Goal: Complete application form

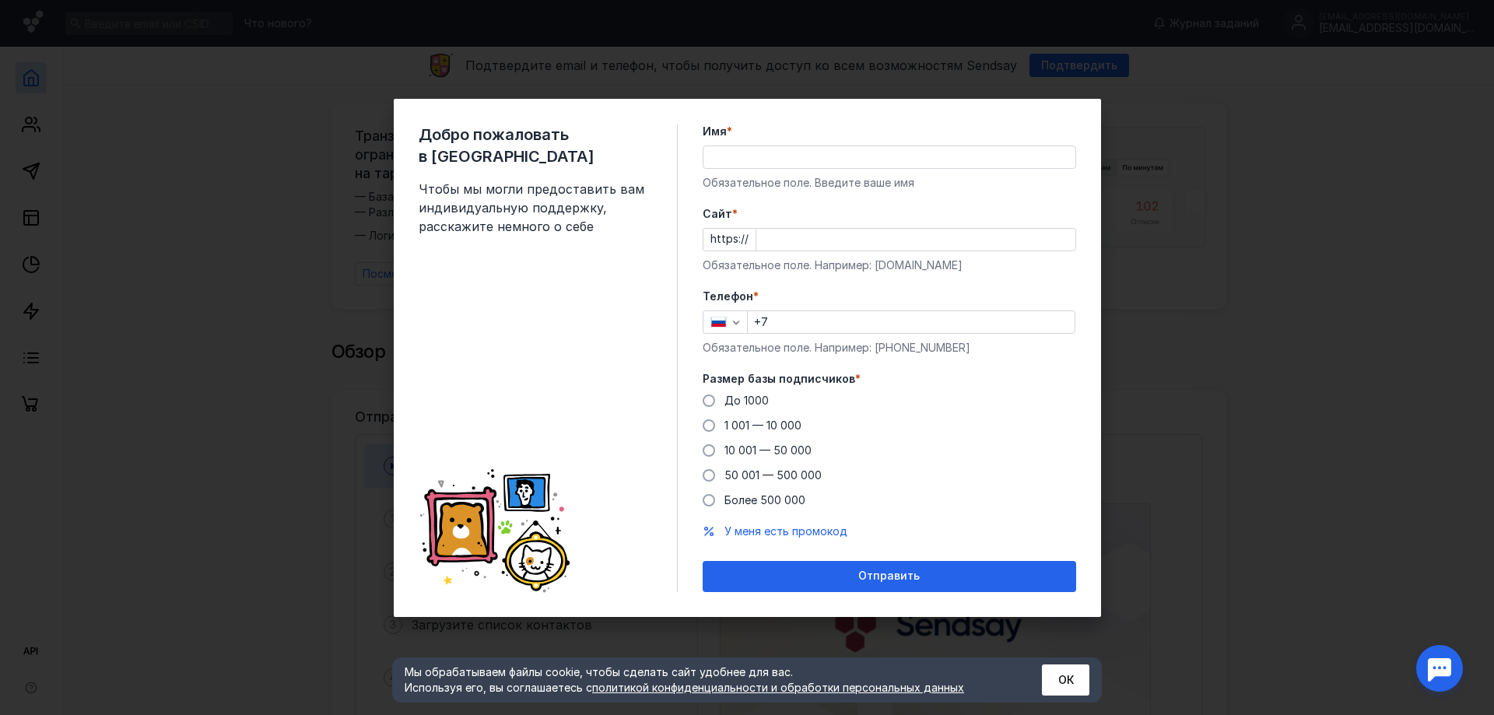
click at [1201, 250] on div "Добро пожаловать в Sendsay Чтобы мы могли предоставить вам индивидуальную подде…" at bounding box center [747, 357] width 1494 height 715
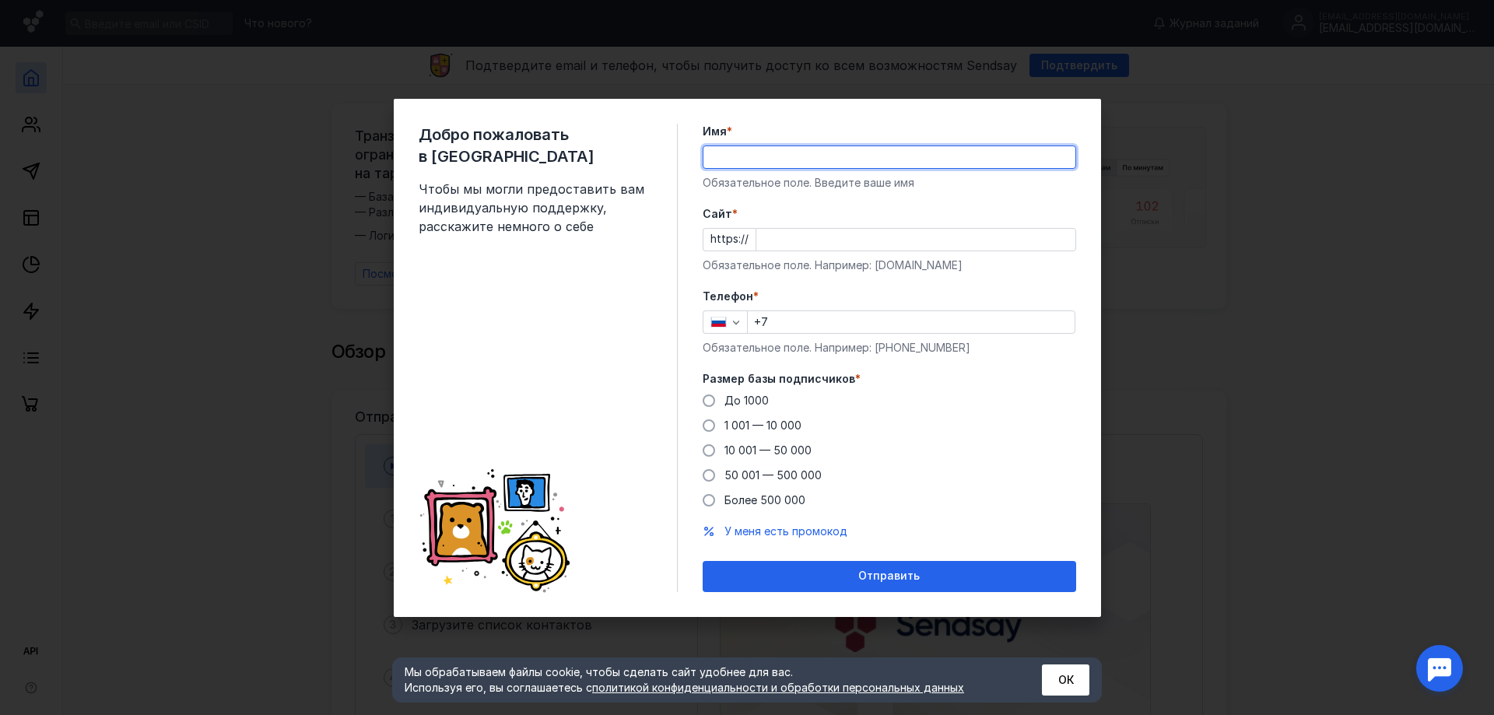
click at [892, 157] on input "Имя *" at bounding box center [889, 157] width 372 height 22
type input "[PERSON_NAME]"
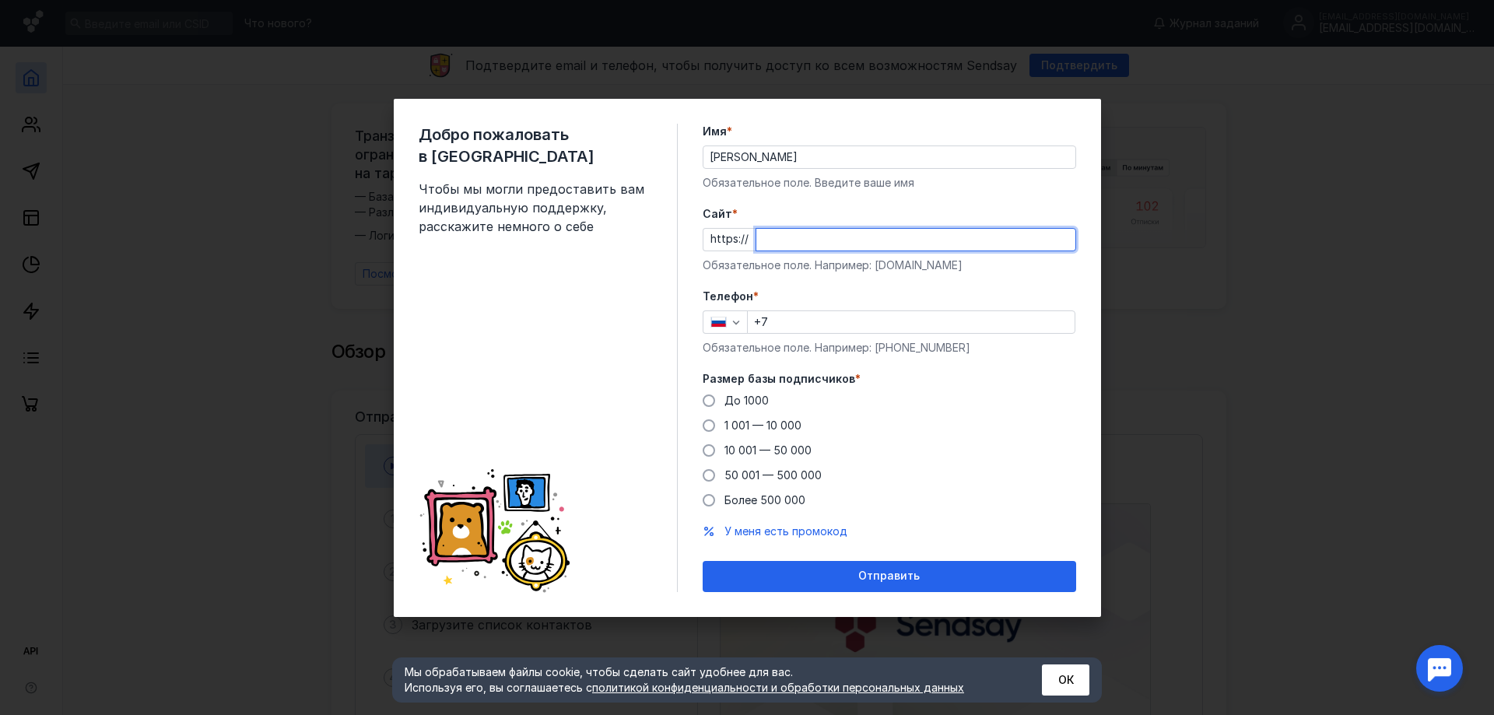
click at [824, 248] on input "Cайт *" at bounding box center [915, 240] width 319 height 22
paste input "[DOMAIN_NAME][URL]"
type input "[DOMAIN_NAME][URL]"
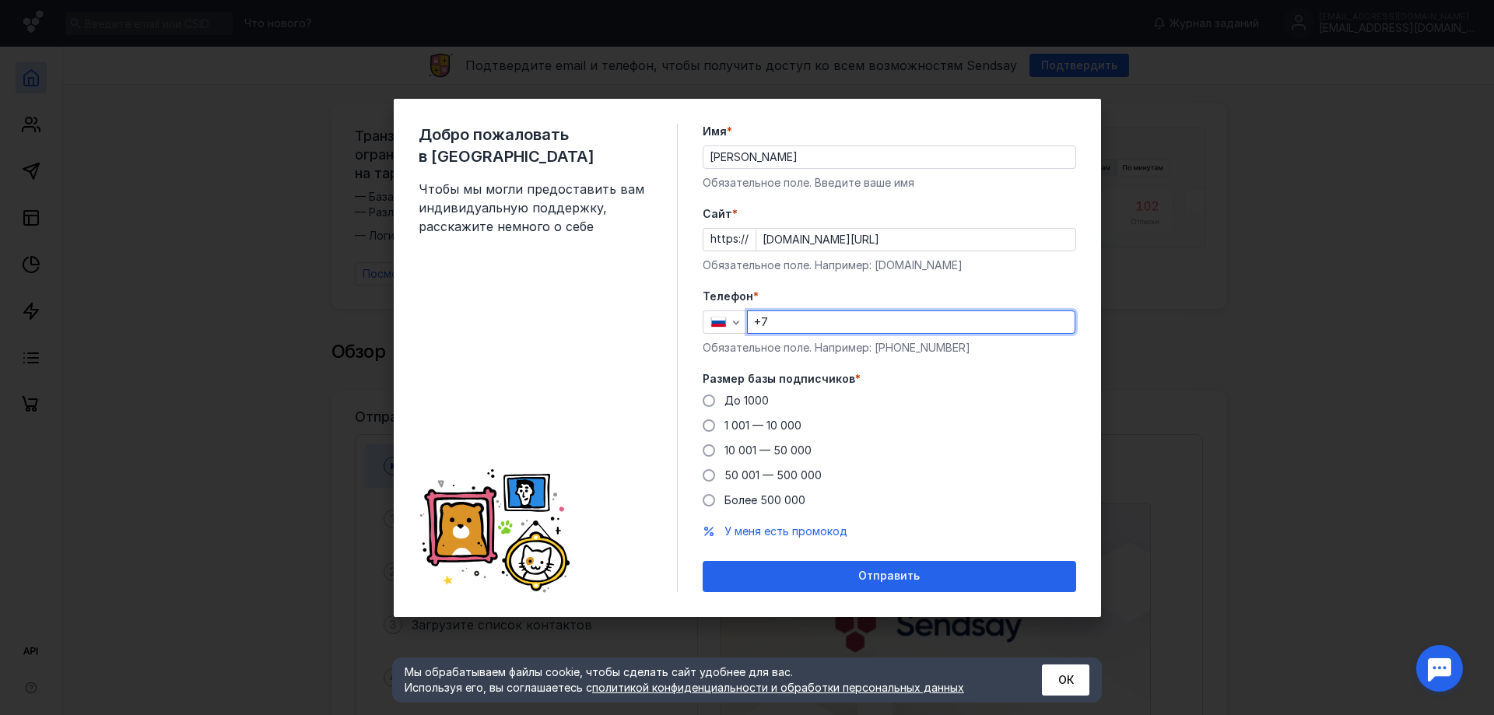
click at [825, 321] on input "+7" at bounding box center [911, 322] width 327 height 22
type input "[PHONE_NUMBER]"
click at [795, 479] on span "50 001 — 500 000" at bounding box center [772, 474] width 97 height 13
click at [0, 0] on input "50 001 — 500 000" at bounding box center [0, 0] width 0 height 0
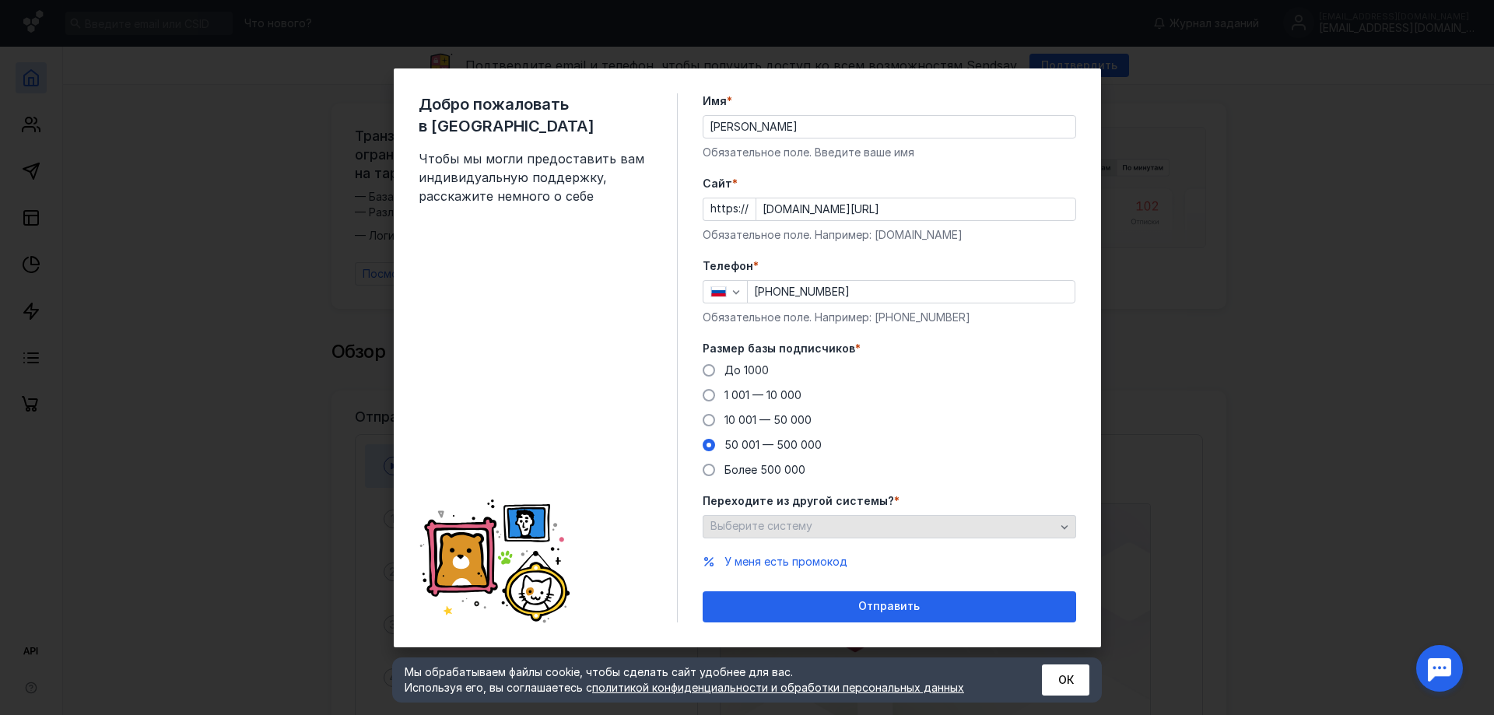
click at [923, 527] on div "Выберите систему" at bounding box center [883, 526] width 352 height 13
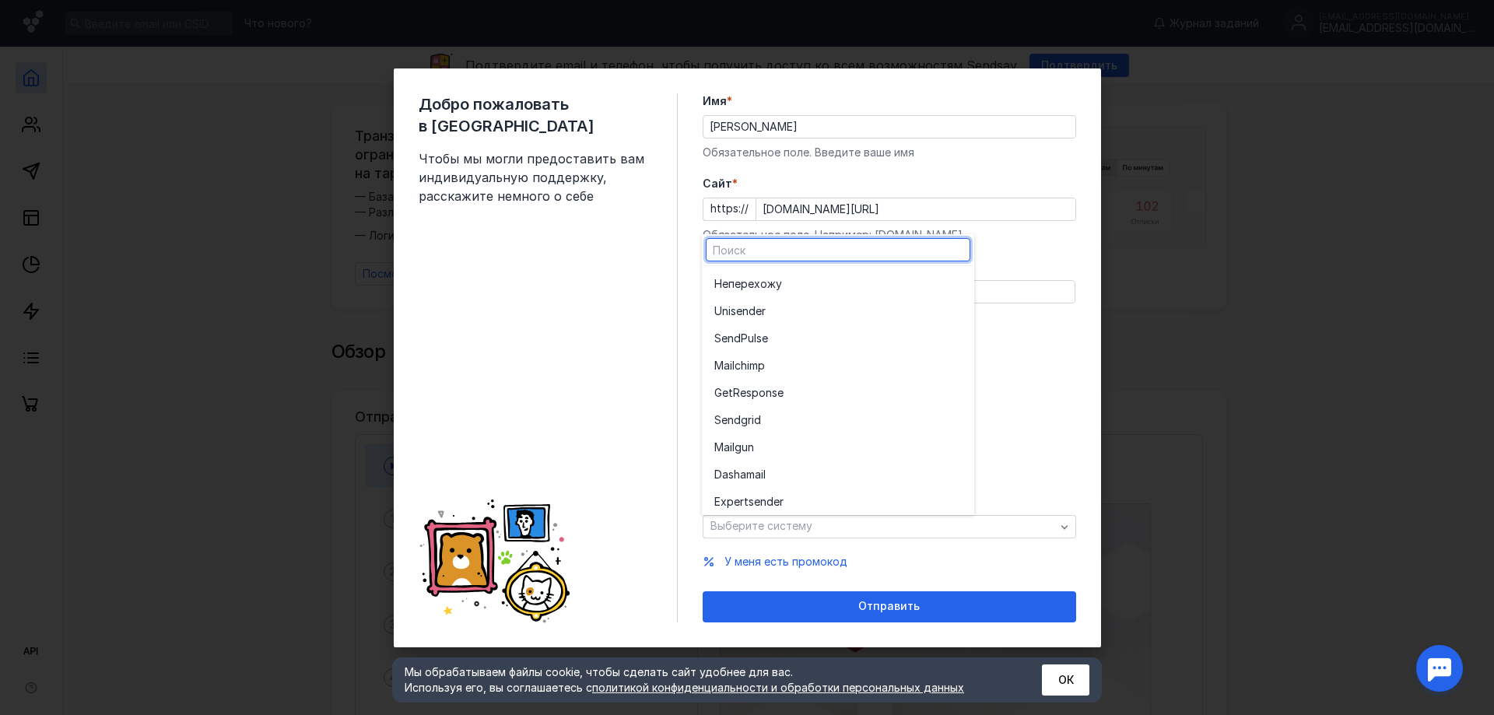
click at [1053, 394] on div "До [DATE] 1 001 — 10 000 10 001 — 50 000 50 001 — 500 000 Более 500 000" at bounding box center [889, 420] width 373 height 115
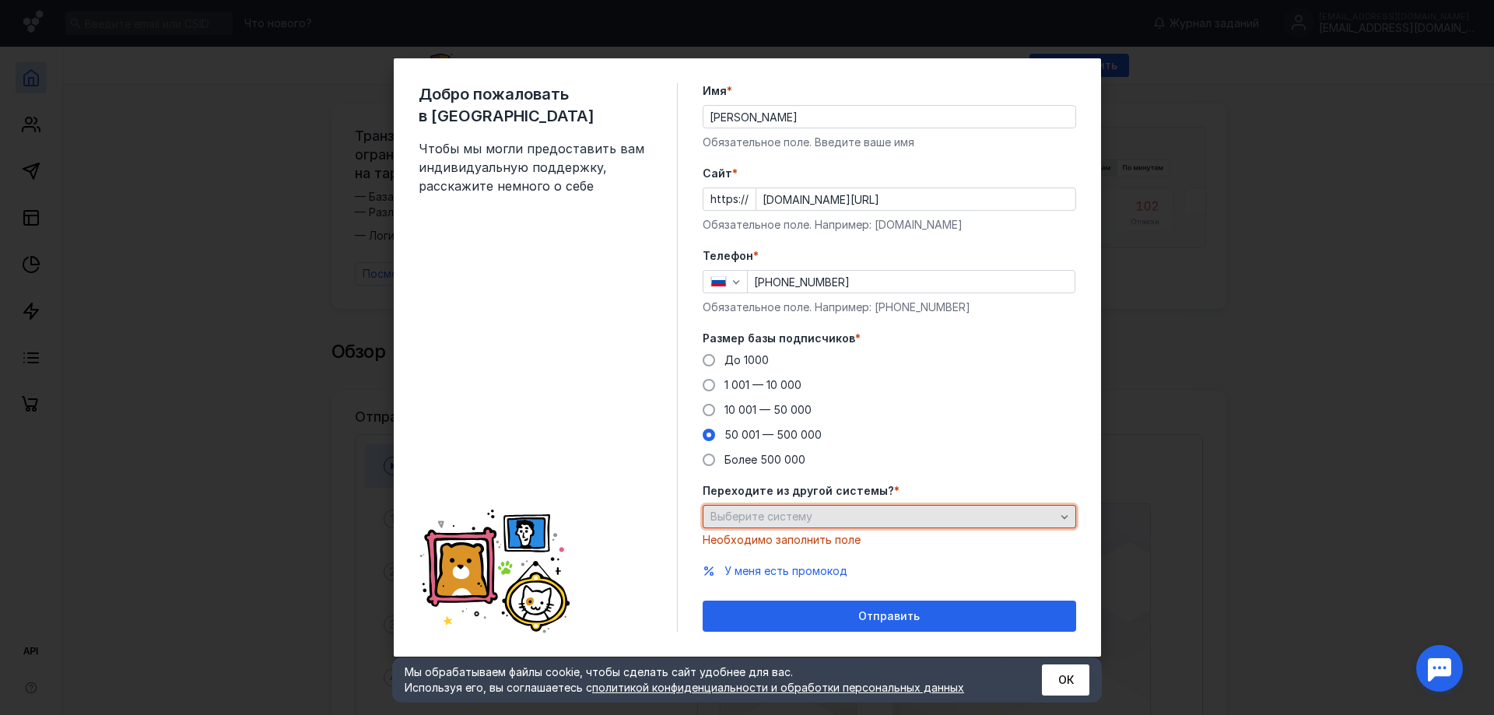
click at [852, 508] on div "Выберите систему" at bounding box center [889, 516] width 373 height 23
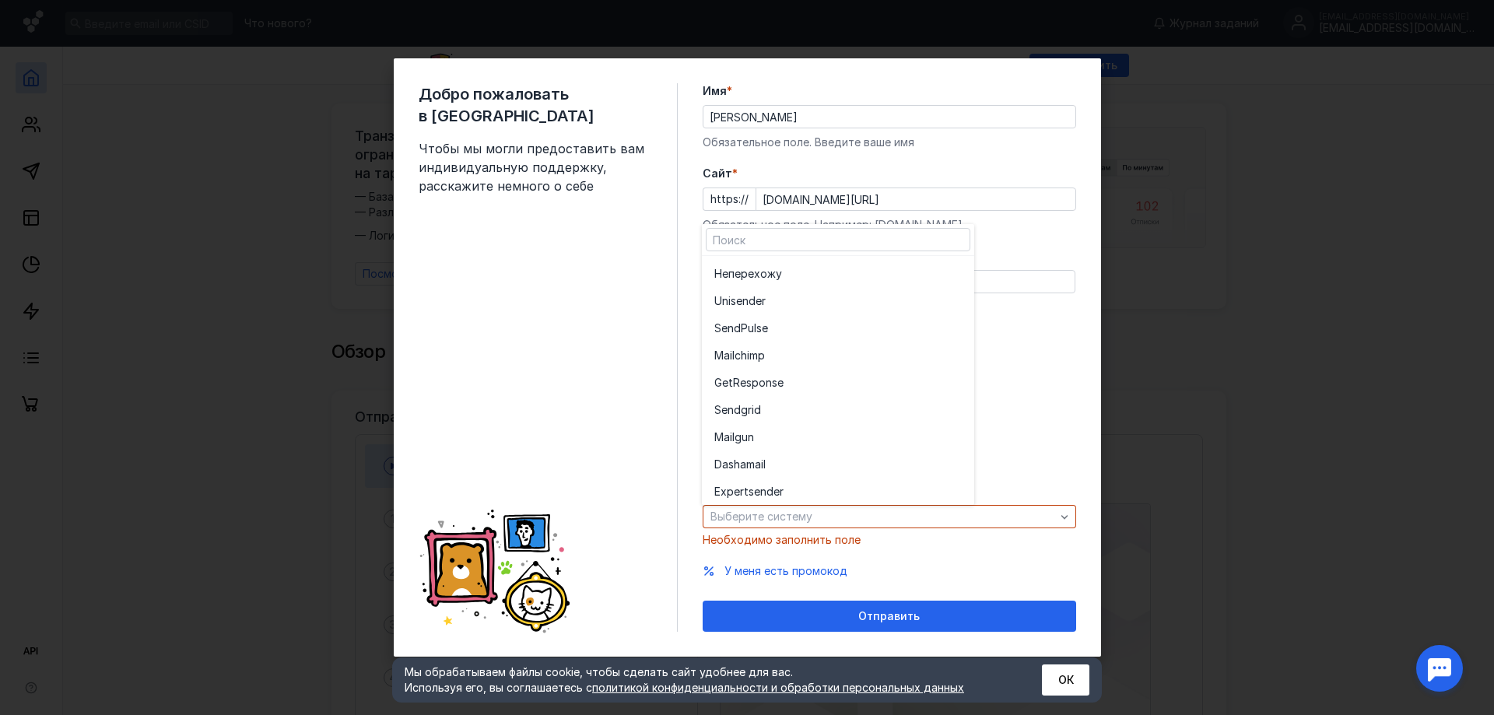
click at [798, 258] on div "grid" at bounding box center [838, 258] width 272 height 4
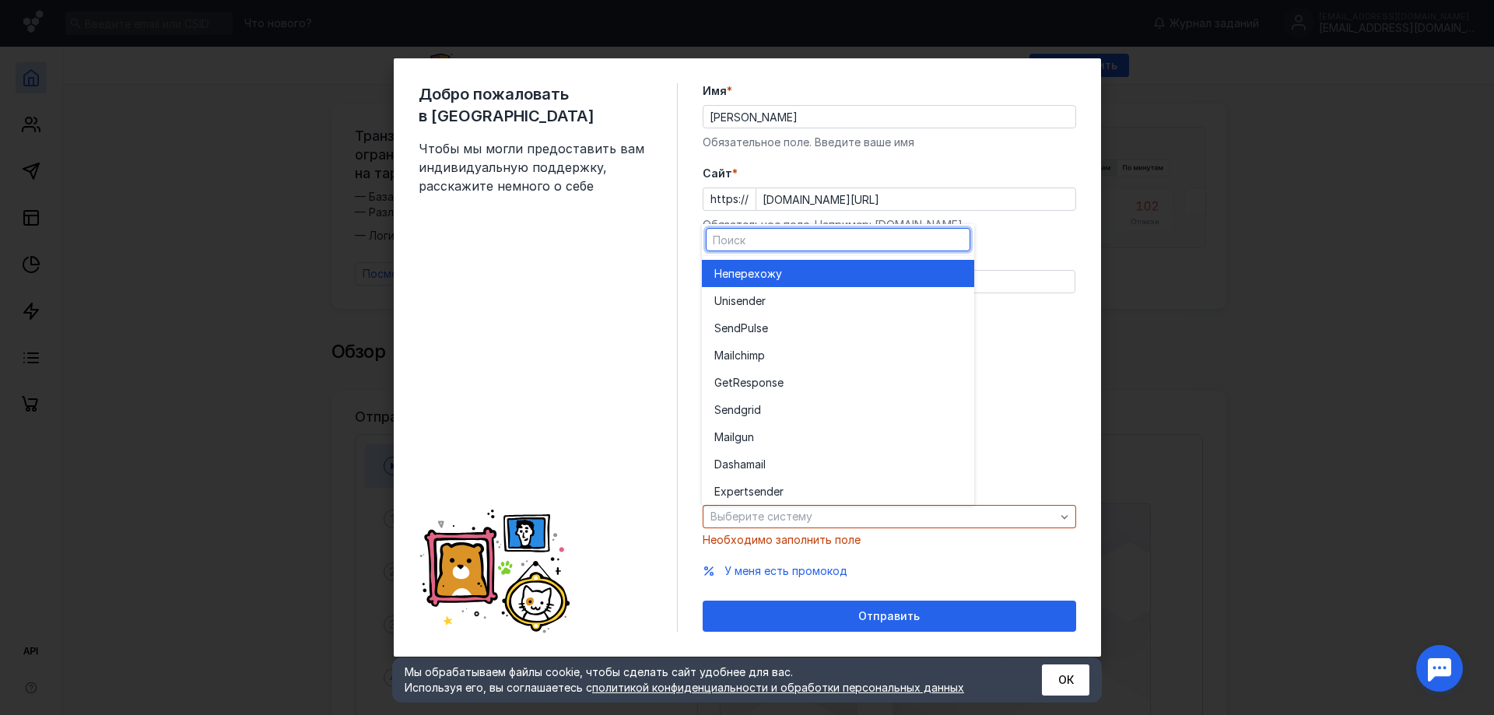
click at [797, 274] on div "Не перехожу" at bounding box center [837, 274] width 247 height 16
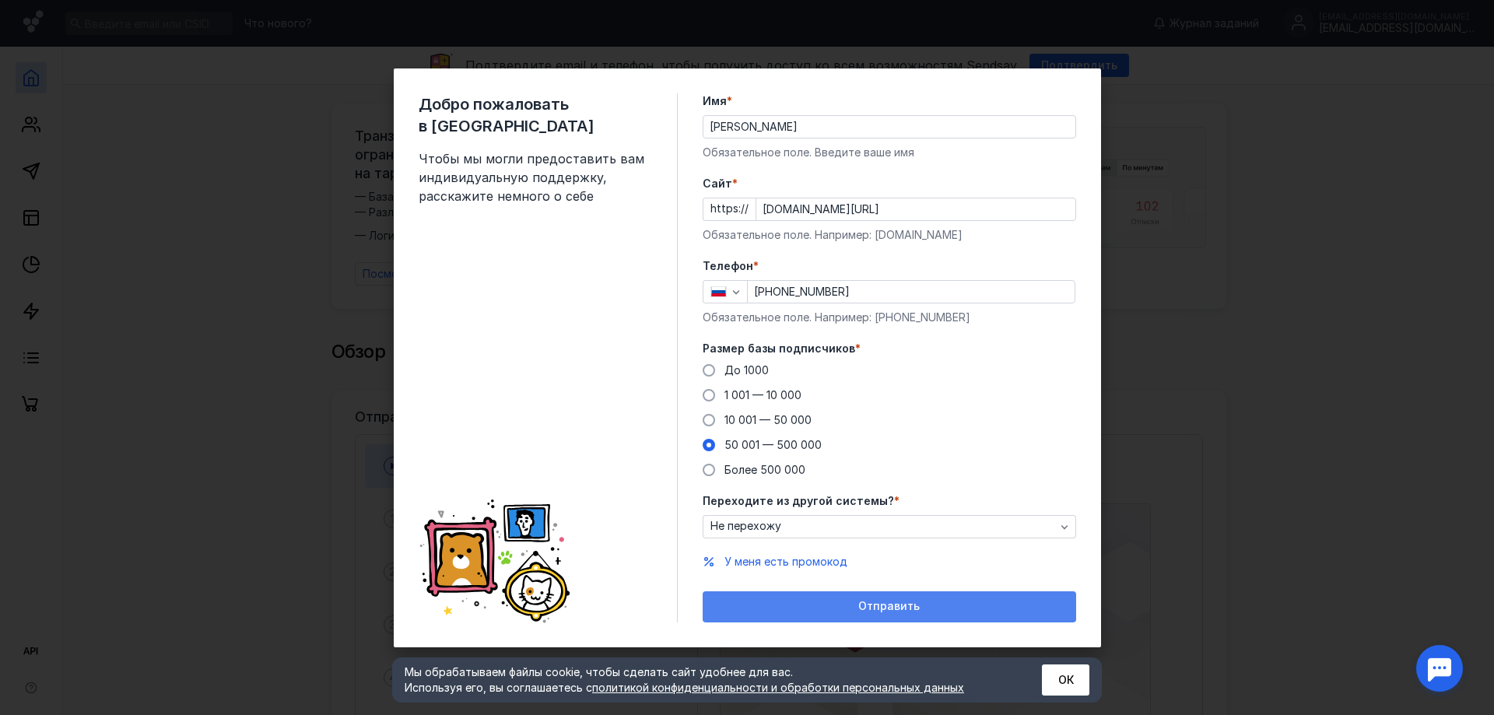
click at [872, 608] on span "Отправить" at bounding box center [888, 606] width 61 height 13
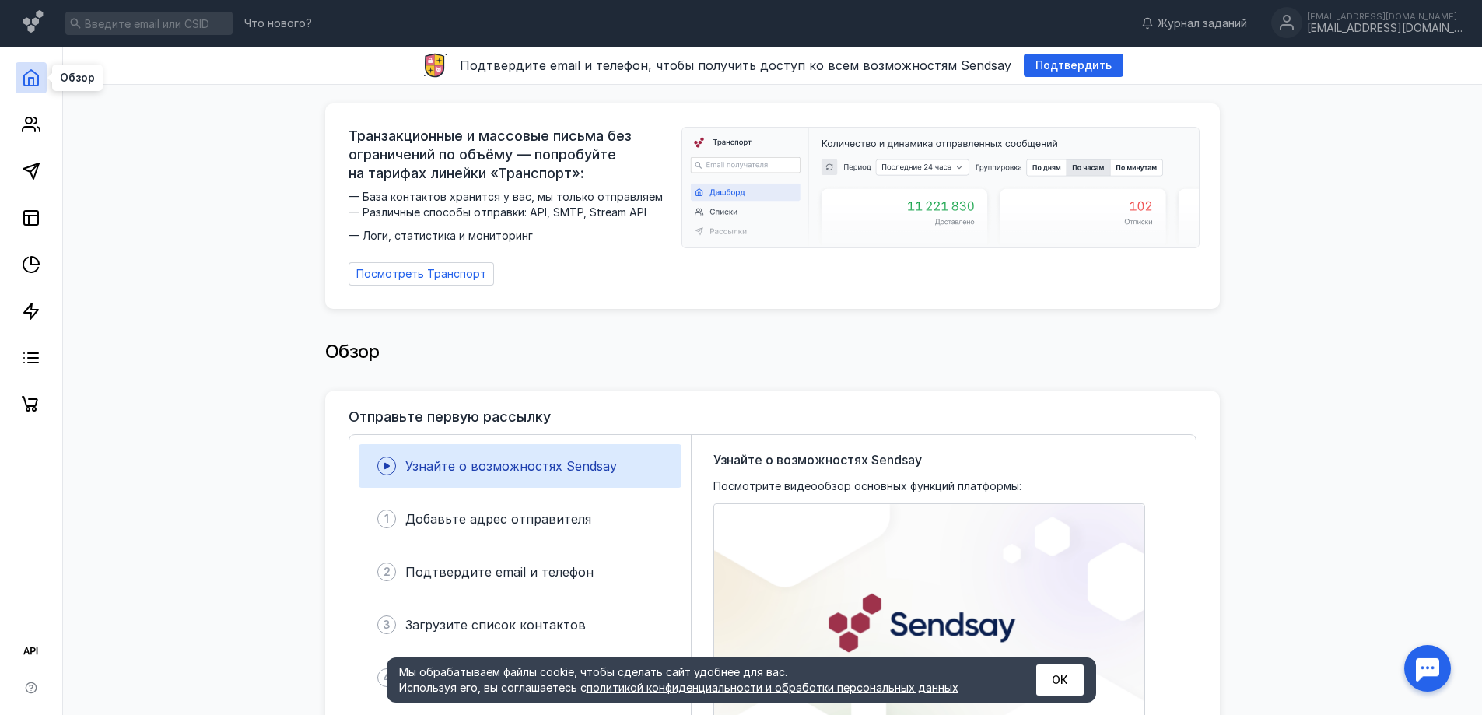
click at [29, 82] on polyline at bounding box center [31, 82] width 5 height 8
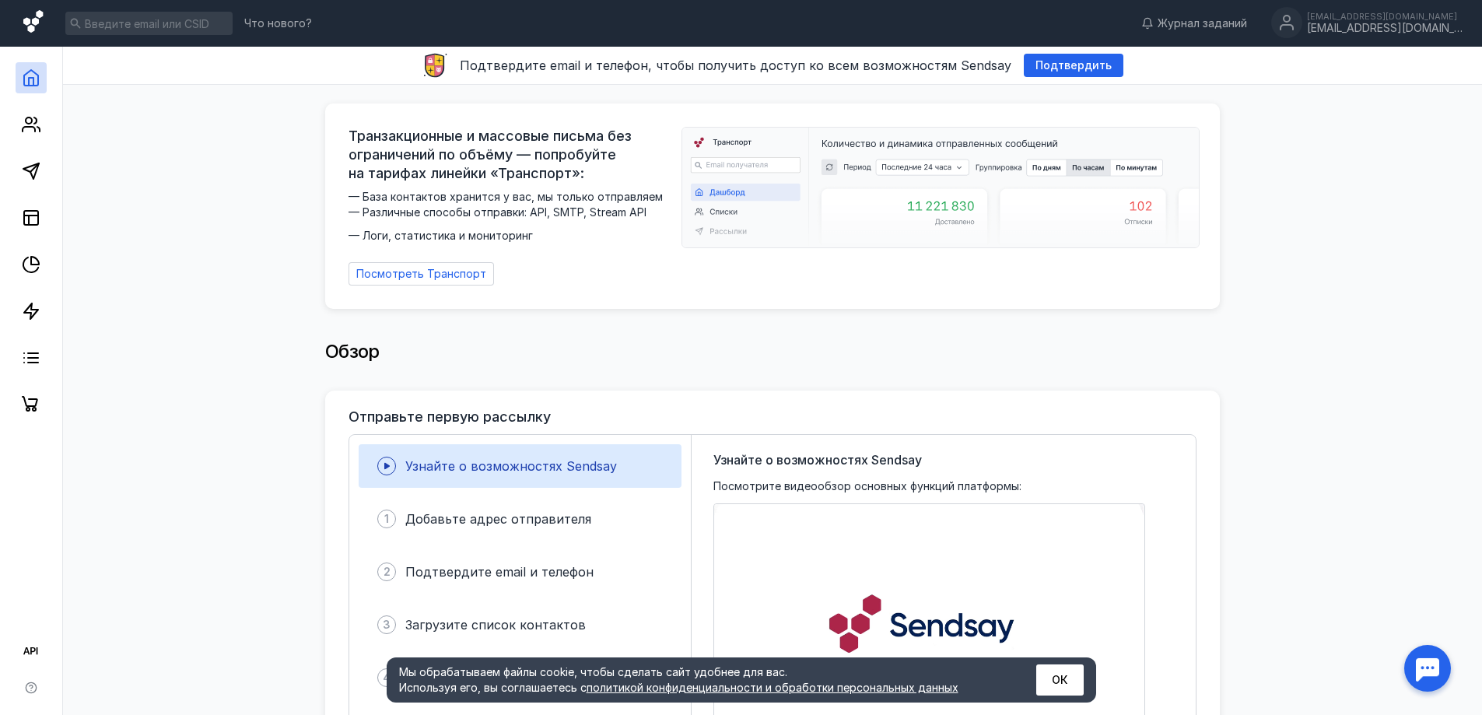
click at [29, 23] on icon at bounding box center [32, 21] width 19 height 23
